Goal: Task Accomplishment & Management: Manage account settings

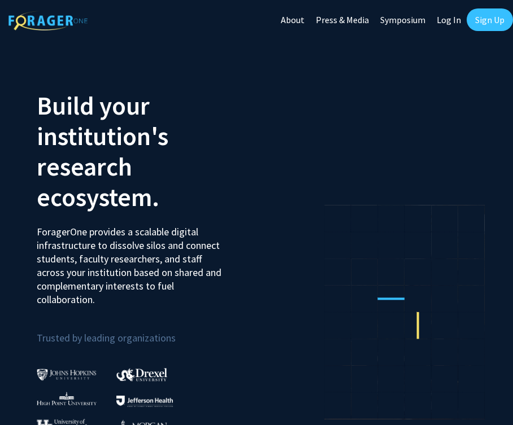
click at [452, 14] on link "Log In" at bounding box center [449, 20] width 36 height 40
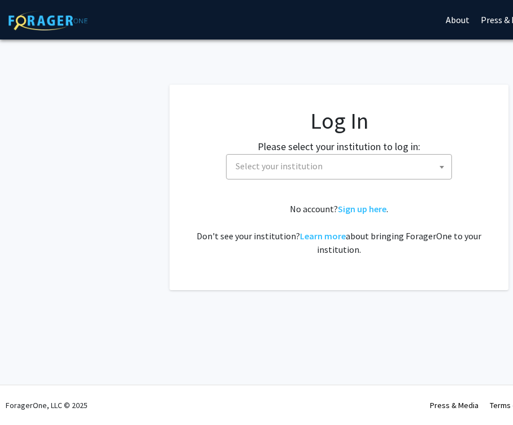
click at [311, 165] on span "Select your institution" at bounding box center [279, 165] width 87 height 11
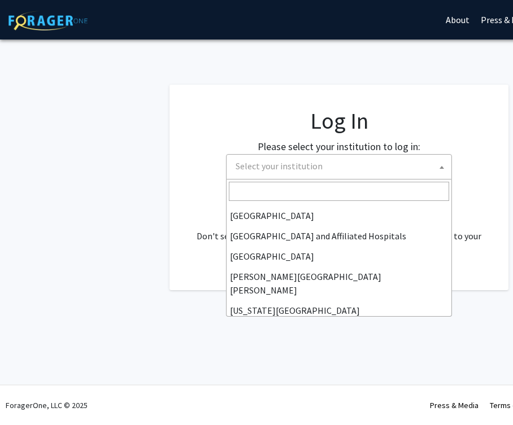
scroll to position [177, 0]
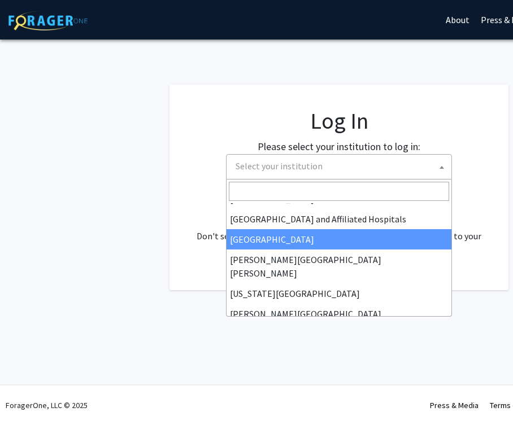
select select "2"
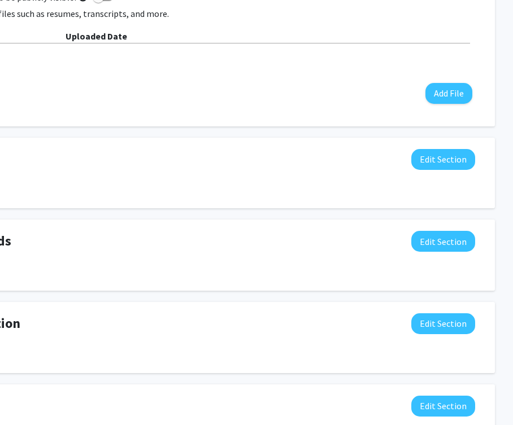
scroll to position [0, 155]
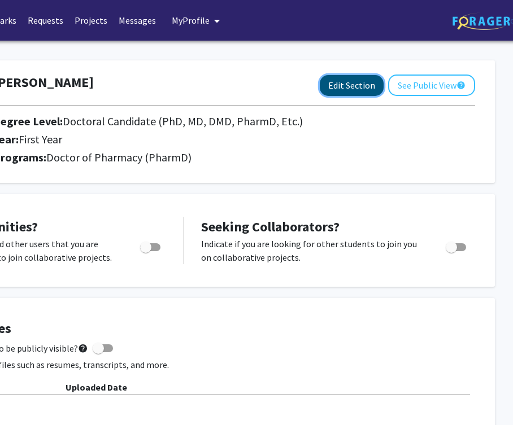
click at [366, 89] on button "Edit Section" at bounding box center [352, 85] width 64 height 21
select select "first_year"
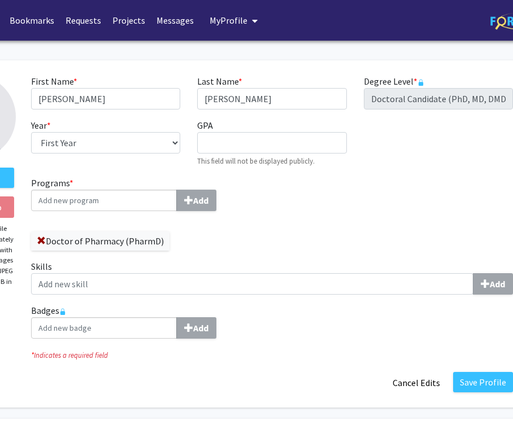
scroll to position [0, 130]
